Goal: Transaction & Acquisition: Download file/media

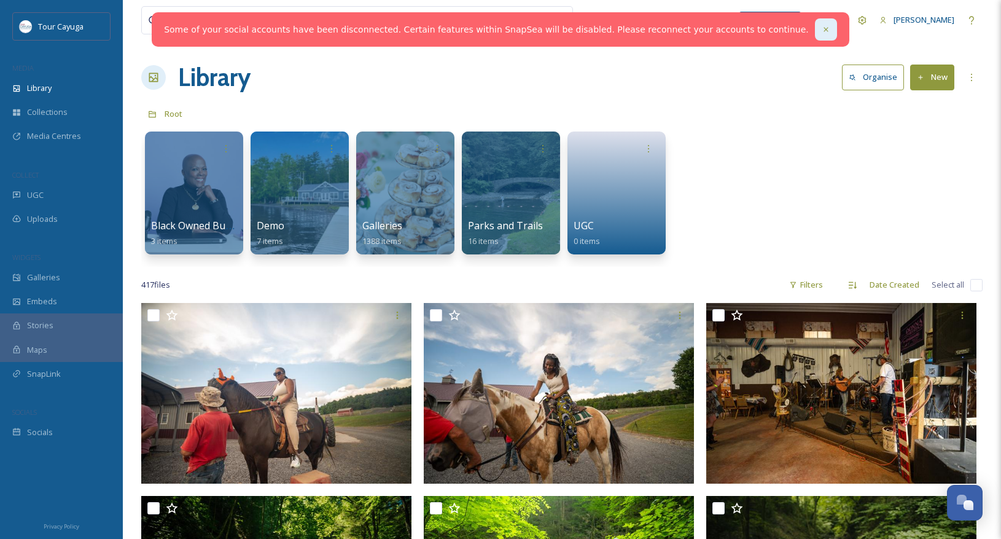
click at [822, 28] on icon at bounding box center [826, 29] width 9 height 9
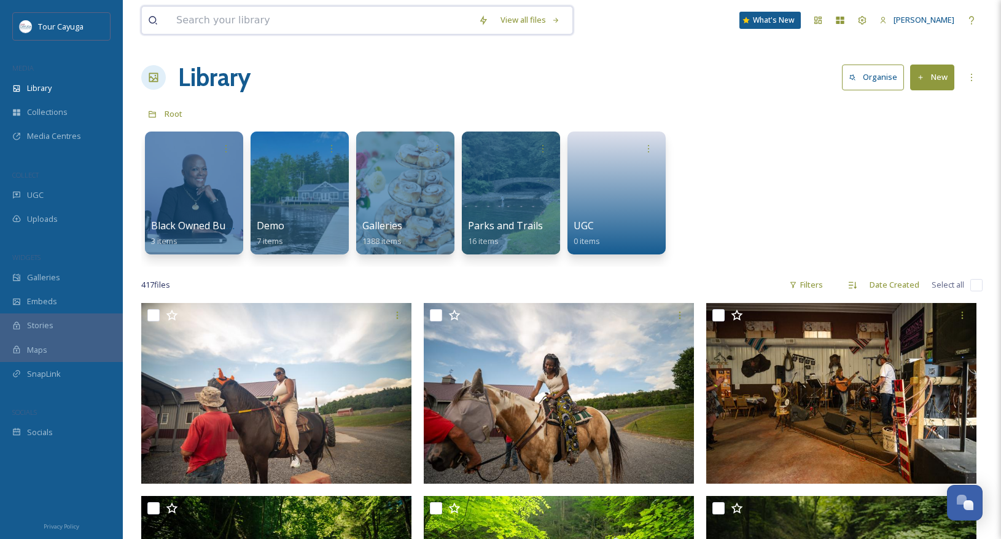
click at [249, 25] on input at bounding box center [321, 20] width 302 height 27
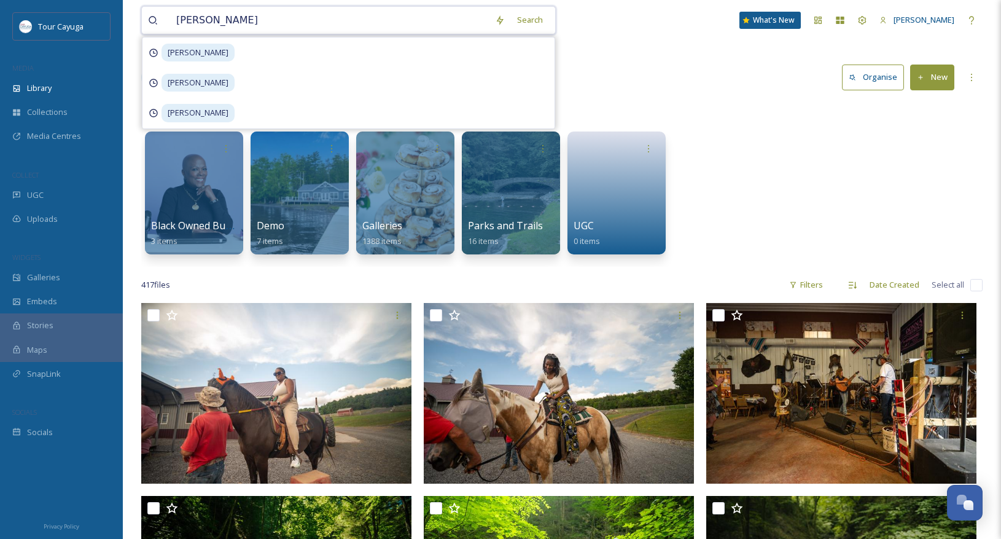
type input "[PERSON_NAME]"
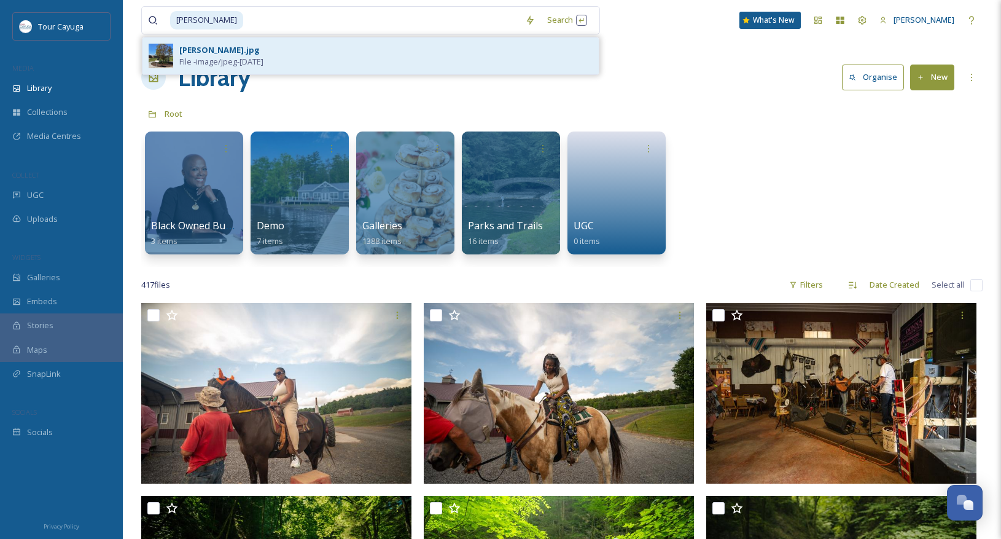
click at [244, 50] on div "Anne Frank Tree.jpg" at bounding box center [219, 50] width 80 height 12
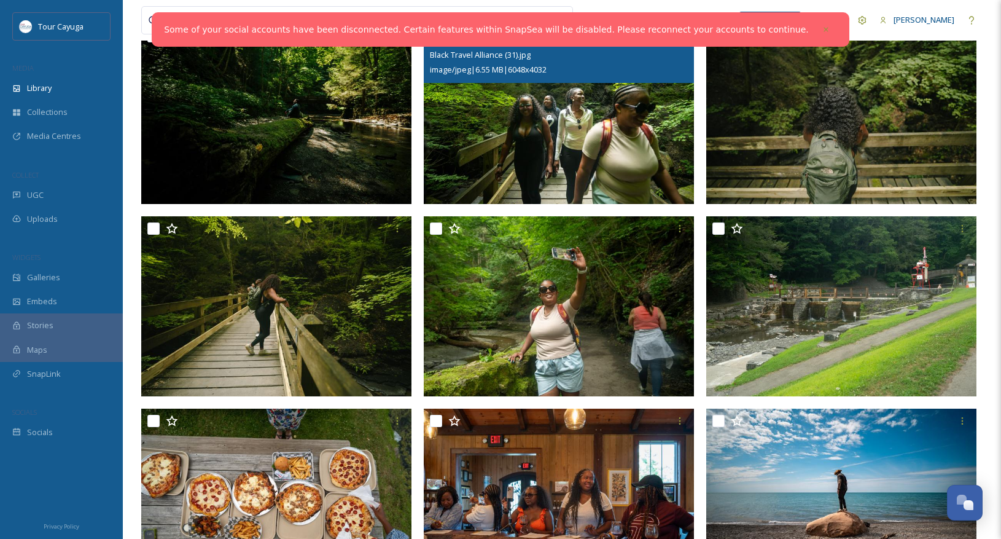
scroll to position [480, 0]
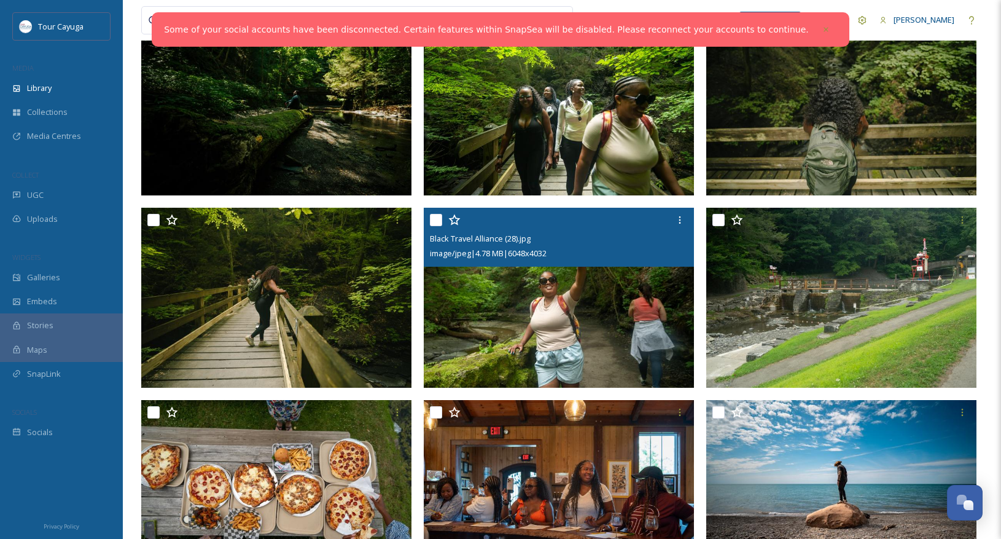
click at [436, 217] on input "checkbox" at bounding box center [436, 220] width 12 height 12
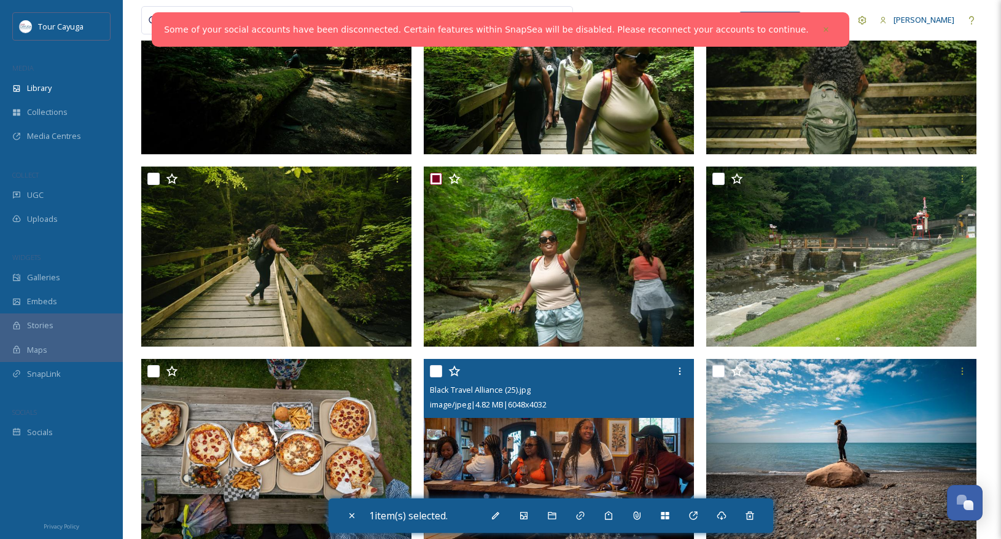
scroll to position [504, 0]
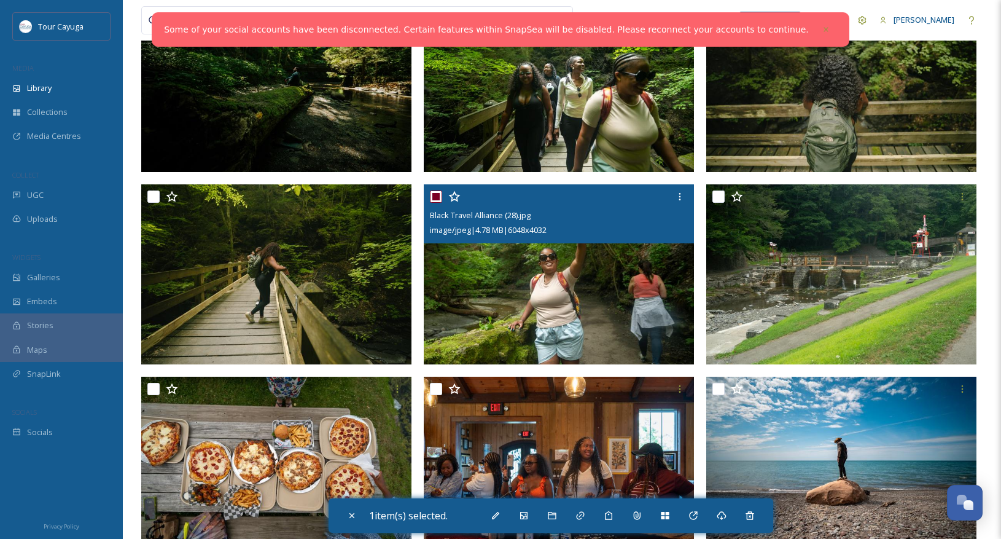
click at [435, 194] on input "checkbox" at bounding box center [436, 196] width 12 height 12
checkbox input "false"
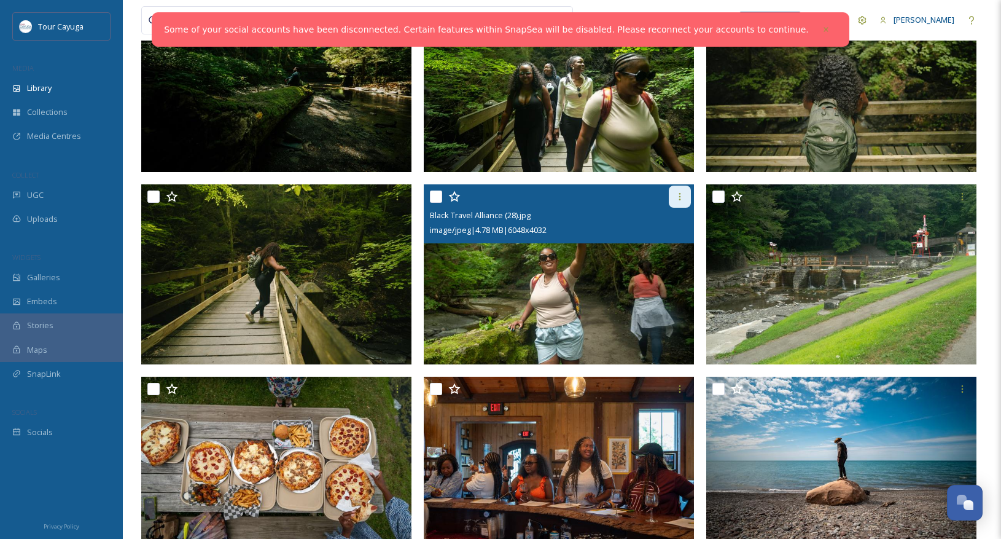
click at [679, 198] on icon at bounding box center [680, 197] width 10 height 10
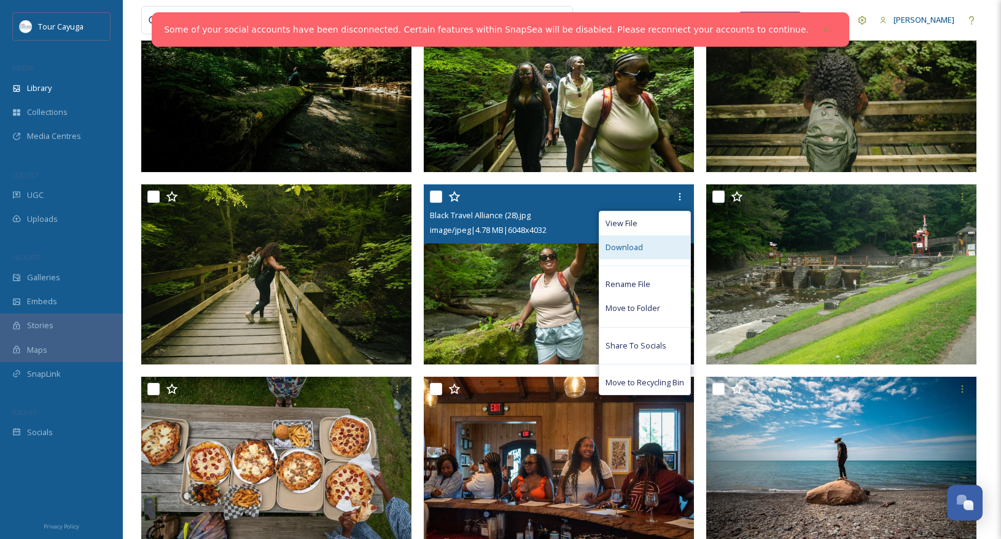
click at [637, 251] on span "Download" at bounding box center [624, 247] width 37 height 12
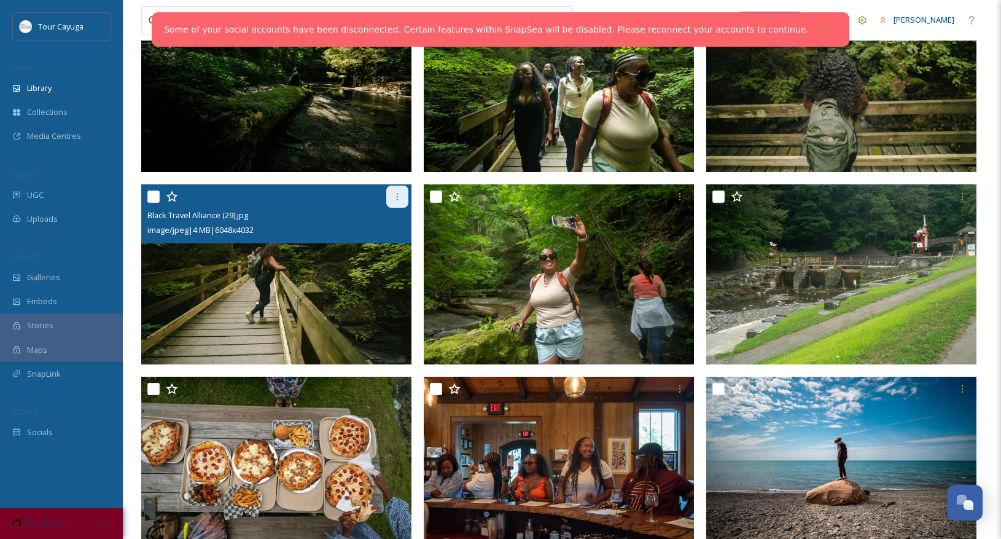
click at [399, 194] on icon at bounding box center [398, 197] width 10 height 10
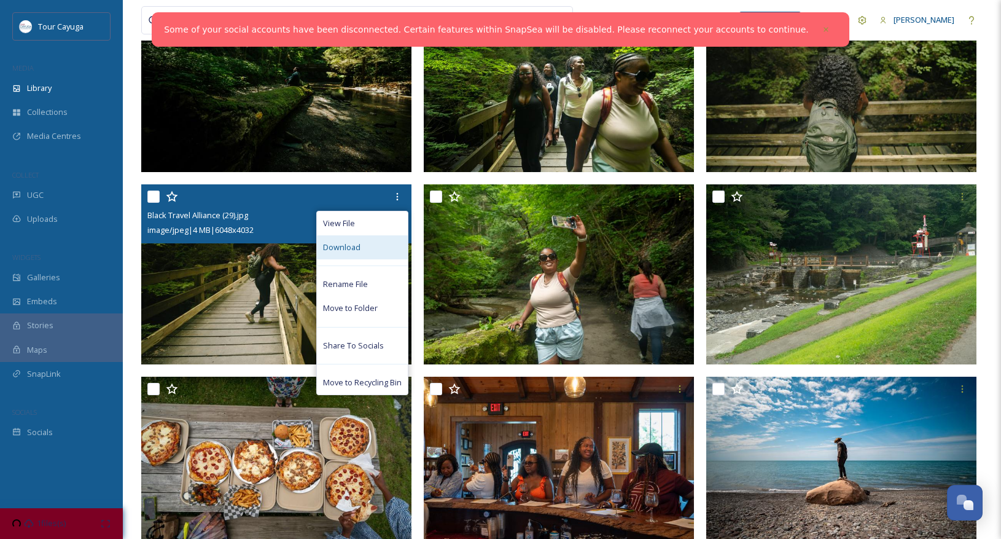
click at [368, 246] on div "Download" at bounding box center [362, 247] width 91 height 24
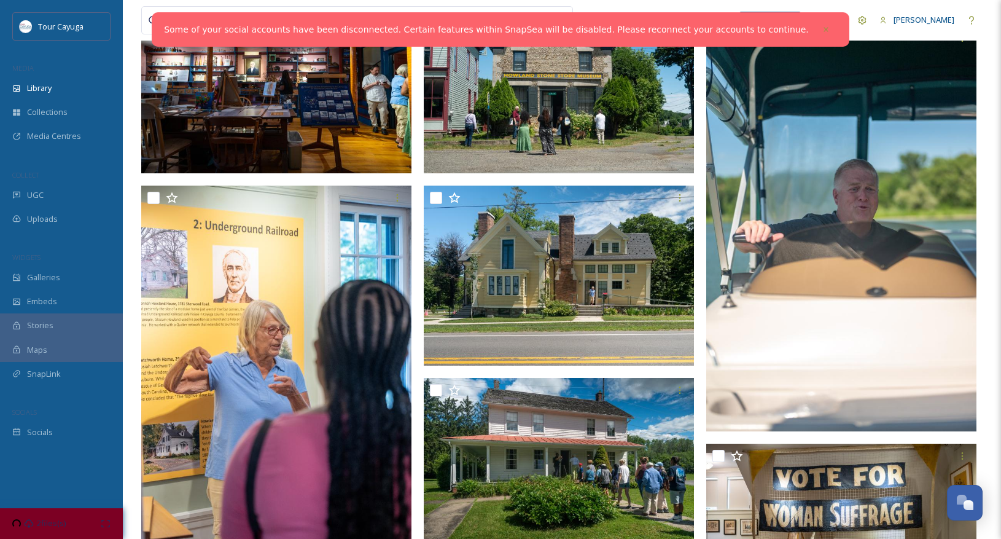
scroll to position [1717, 0]
